Goal: Information Seeking & Learning: Learn about a topic

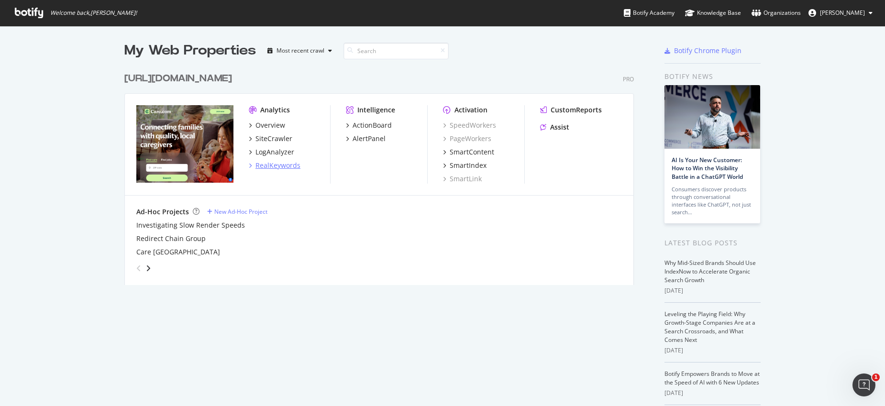
click at [269, 168] on div "RealKeywords" at bounding box center [278, 166] width 45 height 10
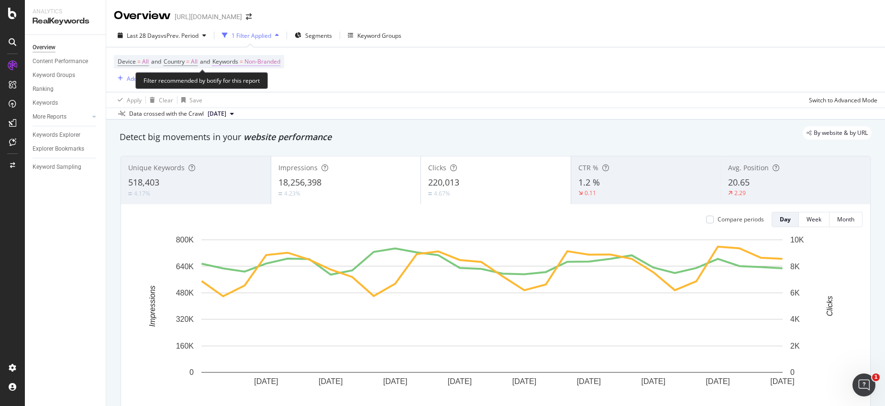
click at [260, 65] on span "Non-Branded" at bounding box center [263, 61] width 36 height 13
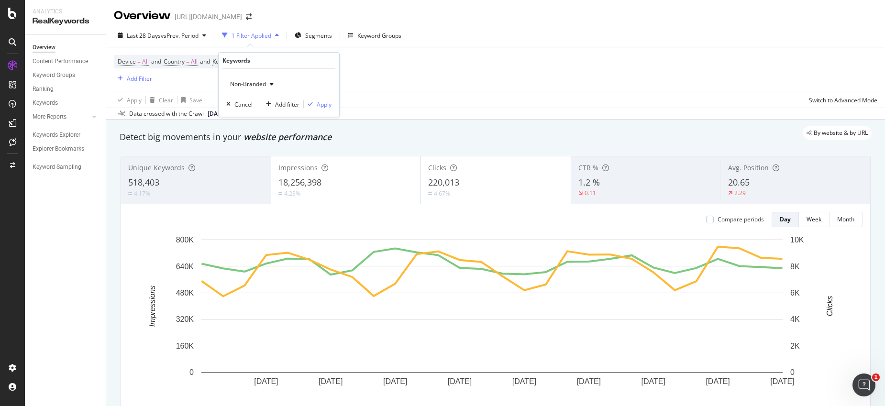
click at [271, 85] on icon "button" at bounding box center [272, 84] width 4 height 6
click at [250, 152] on div "All" at bounding box center [283, 159] width 113 height 14
click at [325, 101] on div "Apply" at bounding box center [324, 104] width 15 height 8
